Goal: Check status: Check status

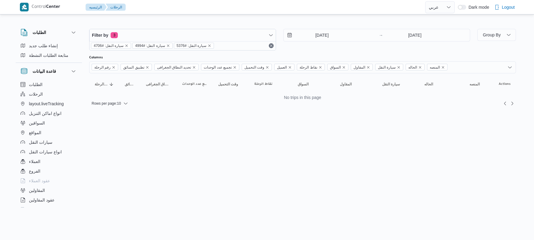
select select "ar"
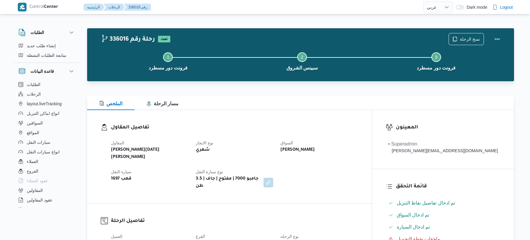
select select "ar"
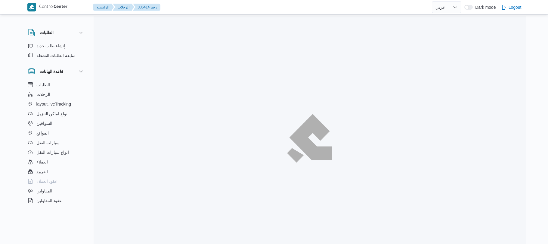
select select "ar"
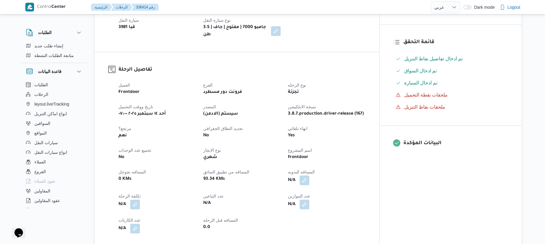
scroll to position [161, 0]
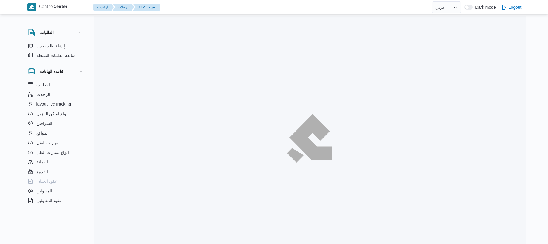
select select "ar"
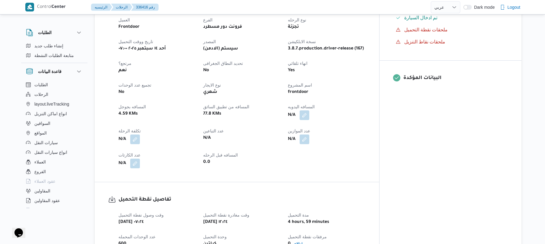
scroll to position [225, 0]
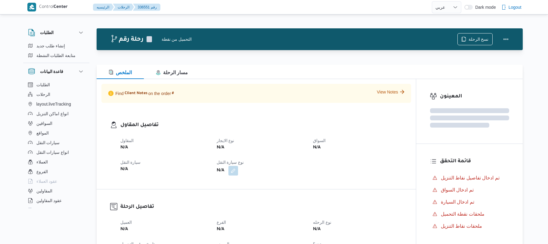
select select "ar"
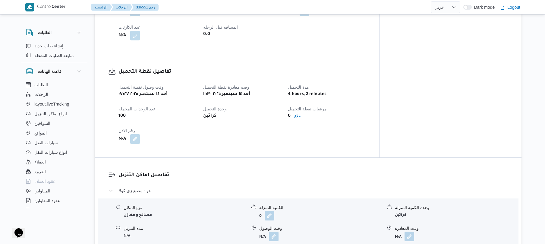
scroll to position [353, 0]
